Goal: Transaction & Acquisition: Purchase product/service

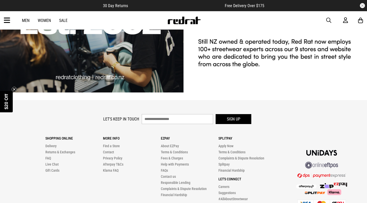
scroll to position [999, 0]
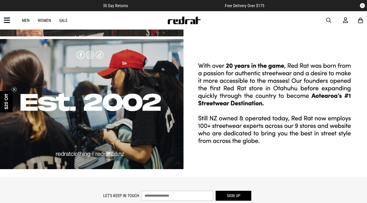
click at [44, 20] on link "Women" at bounding box center [44, 20] width 13 height 5
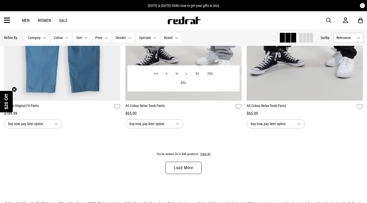
scroll to position [1554, 0]
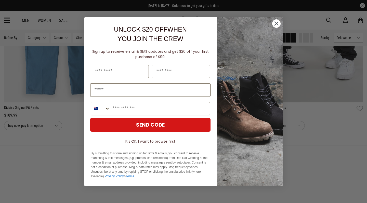
click at [275, 28] on img "POPUP Form" at bounding box center [250, 101] width 66 height 169
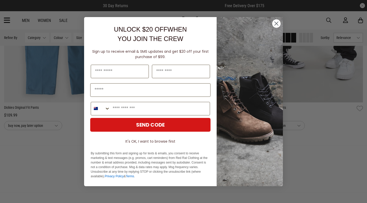
click at [276, 25] on circle "Close dialog" at bounding box center [276, 23] width 8 height 8
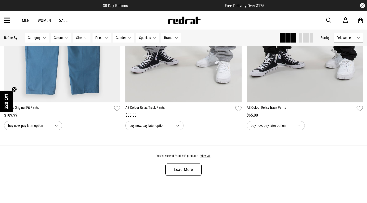
click at [188, 172] on link "Load More" at bounding box center [183, 170] width 36 height 12
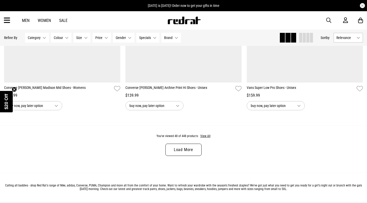
scroll to position [3272, 0]
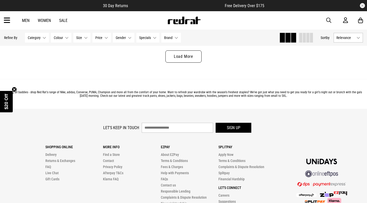
click at [176, 56] on link "Load More" at bounding box center [183, 56] width 36 height 12
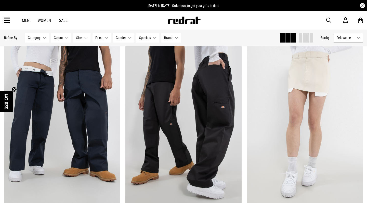
scroll to position [4273, 0]
